Goal: Task Accomplishment & Management: Manage account settings

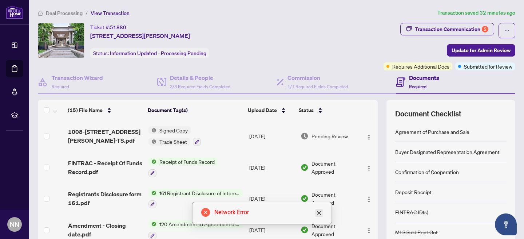
click at [320, 212] on icon "close" at bounding box center [319, 213] width 4 height 4
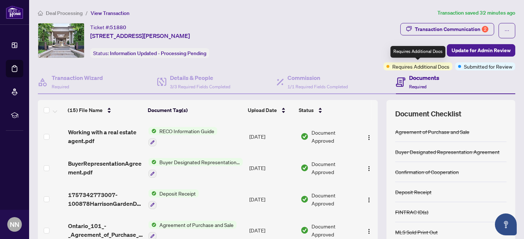
click at [404, 66] on span "Requires Additional Docs" at bounding box center [421, 66] width 57 height 8
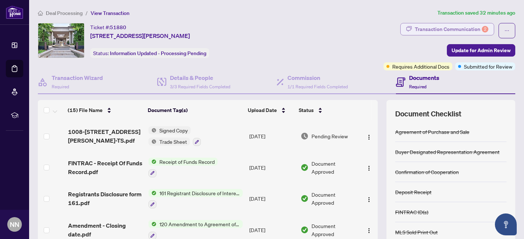
click at [440, 26] on div "Transaction Communication 2" at bounding box center [452, 29] width 74 height 12
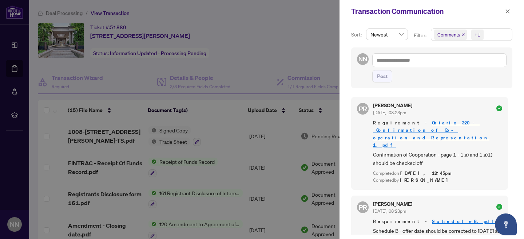
click at [462, 35] on icon "close" at bounding box center [464, 35] width 4 height 4
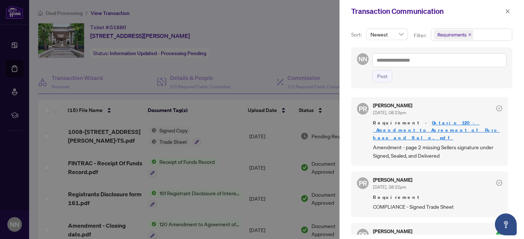
click at [469, 35] on icon "close" at bounding box center [470, 34] width 3 height 3
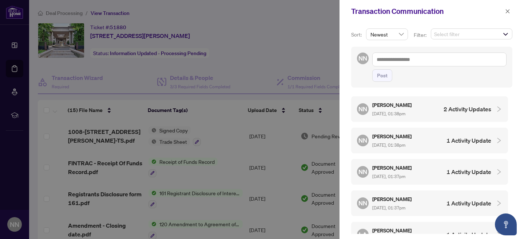
click at [503, 35] on span "Select filter" at bounding box center [472, 34] width 81 height 10
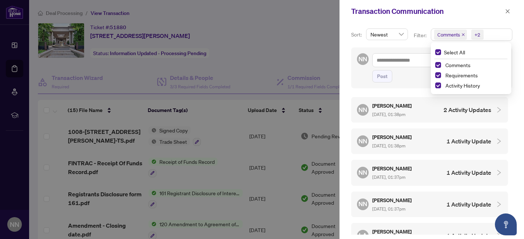
click at [431, 20] on div "Transaction Communication" at bounding box center [432, 11] width 185 height 23
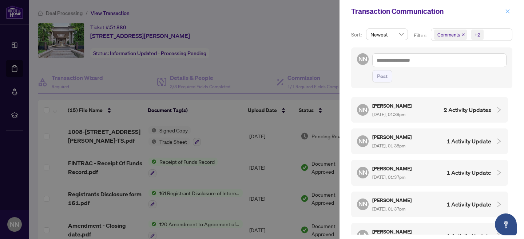
click at [509, 11] on icon "close" at bounding box center [508, 11] width 5 height 5
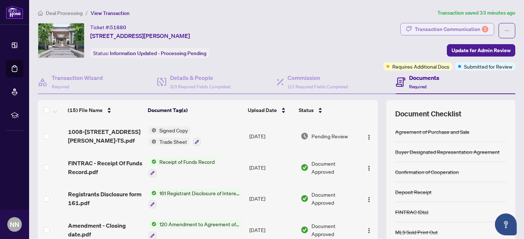
click at [477, 28] on div "Transaction Communication 2" at bounding box center [452, 29] width 74 height 12
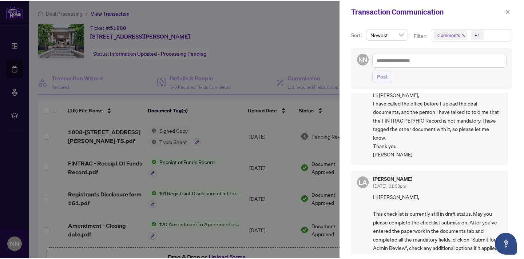
scroll to position [1084, 0]
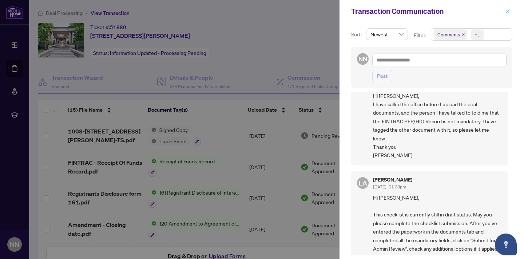
click at [510, 11] on icon "close" at bounding box center [508, 11] width 5 height 5
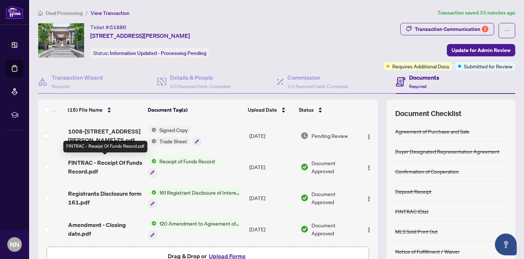
click at [113, 162] on span "FINTRAC - Receipt Of Funds Record.pdf" at bounding box center [105, 166] width 75 height 17
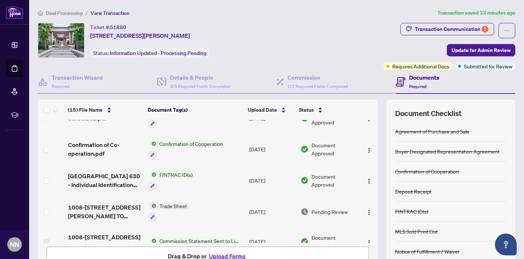
scroll to position [143, 0]
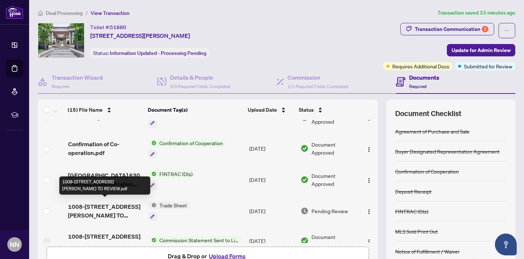
click at [123, 202] on span "1008-[STREET_ADDRESS][PERSON_NAME] TO REVIEW.pdf" at bounding box center [105, 210] width 75 height 17
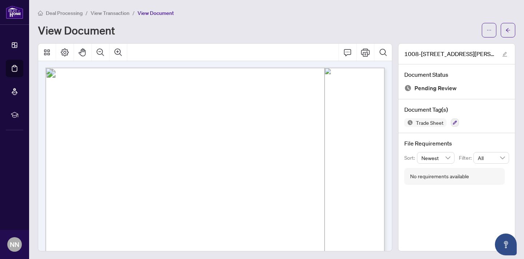
scroll to position [0, 0]
